Goal: Navigation & Orientation: Find specific page/section

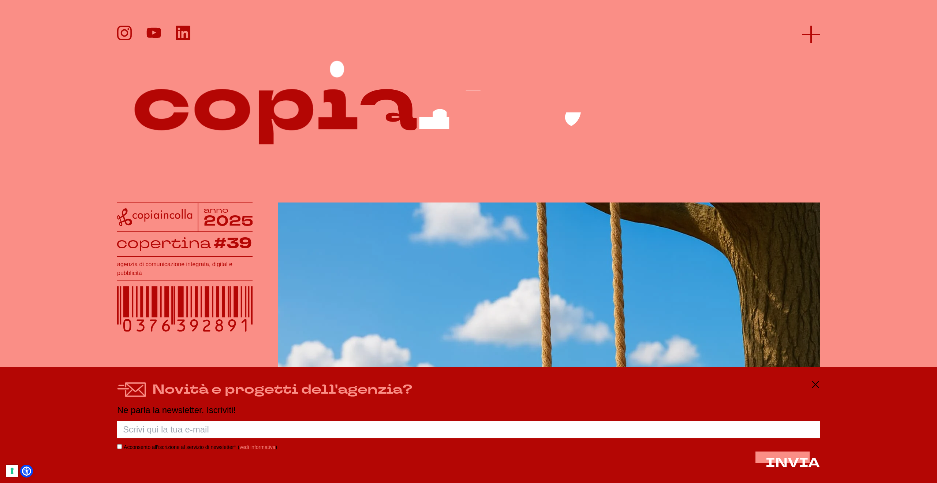
click at [806, 34] on line at bounding box center [812, 34] width 18 height 0
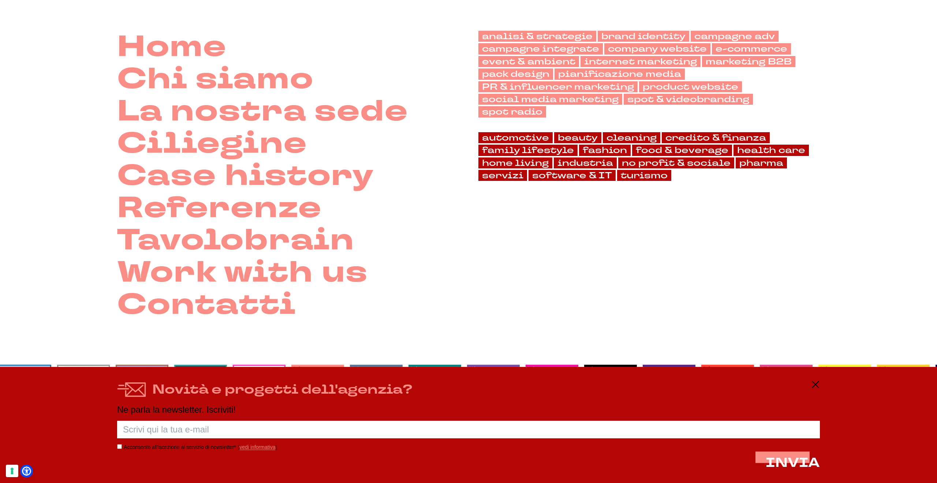
scroll to position [57, 0]
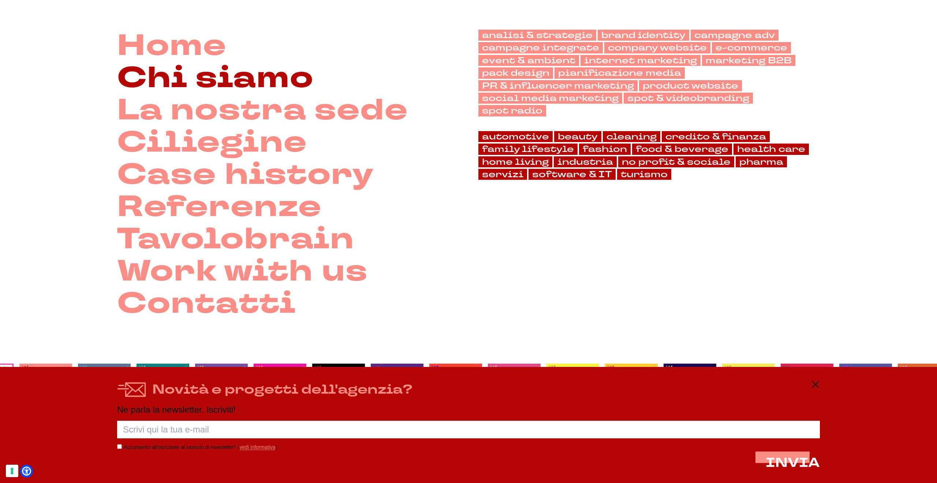
click at [223, 81] on link "Chi siamo" at bounding box center [215, 78] width 197 height 32
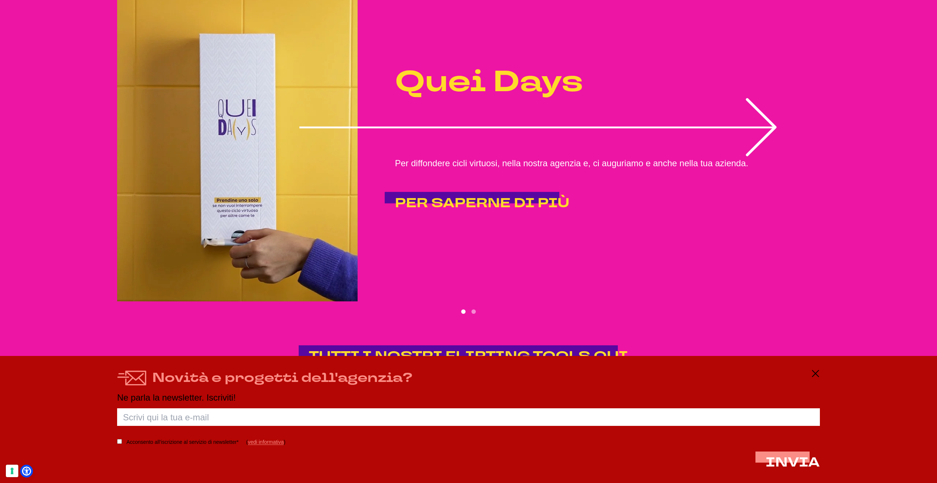
scroll to position [1782, 0]
click at [818, 372] on icon at bounding box center [815, 373] width 9 height 9
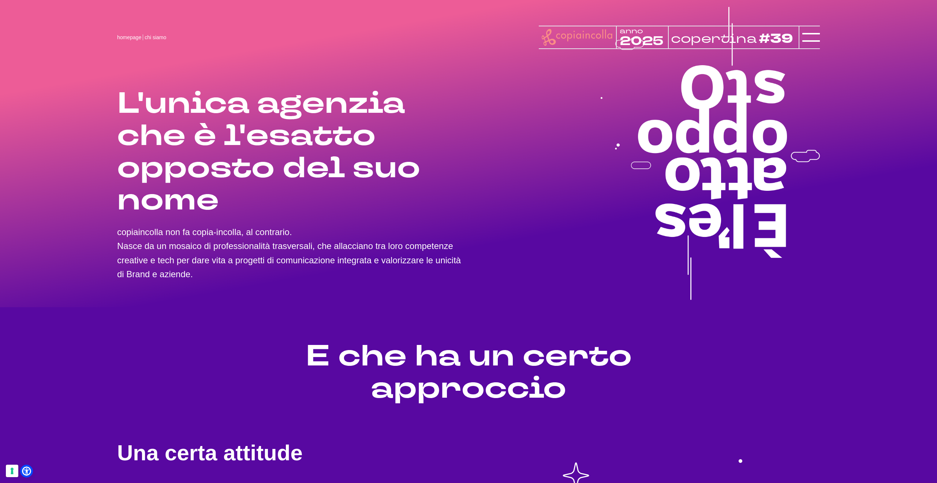
scroll to position [0, 0]
click at [813, 41] on icon at bounding box center [812, 38] width 18 height 18
